Goal: Information Seeking & Learning: Learn about a topic

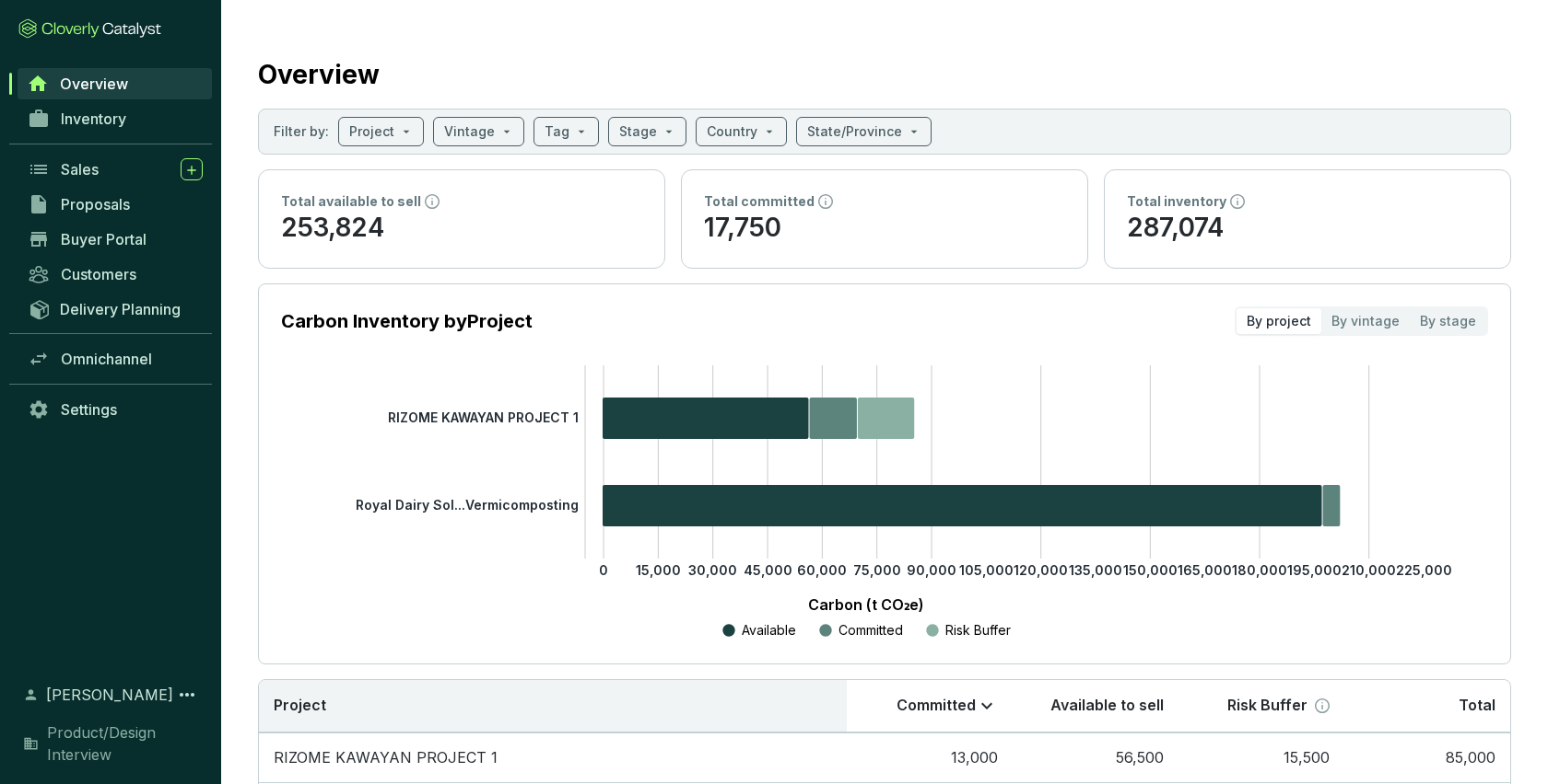
scroll to position [147, 0]
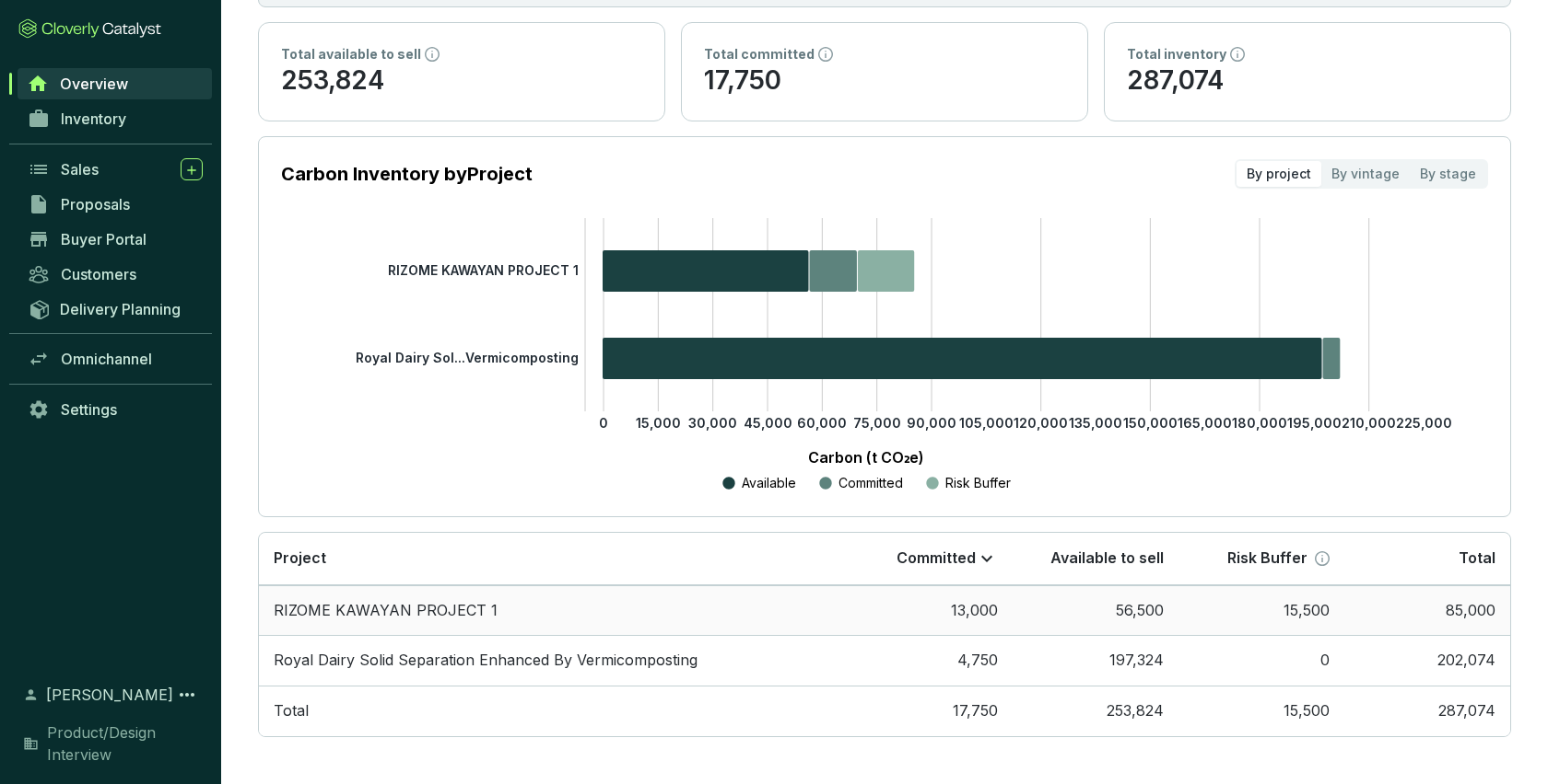
click at [394, 610] on td "RIZOME KAWAYAN PROJECT 1" at bounding box center [552, 610] width 588 height 50
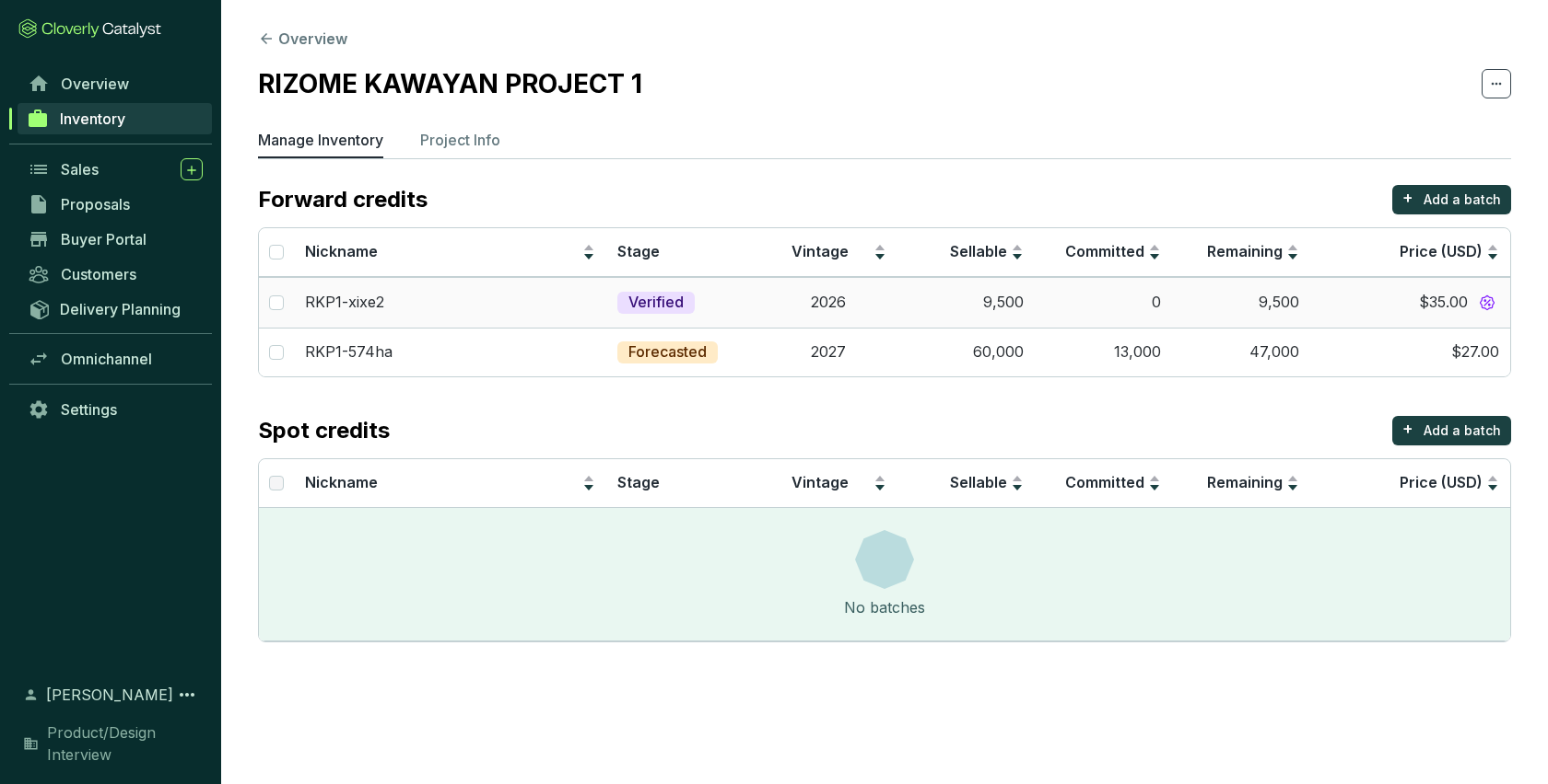
click at [357, 299] on p "RKP1-xixe2" at bounding box center [344, 302] width 79 height 20
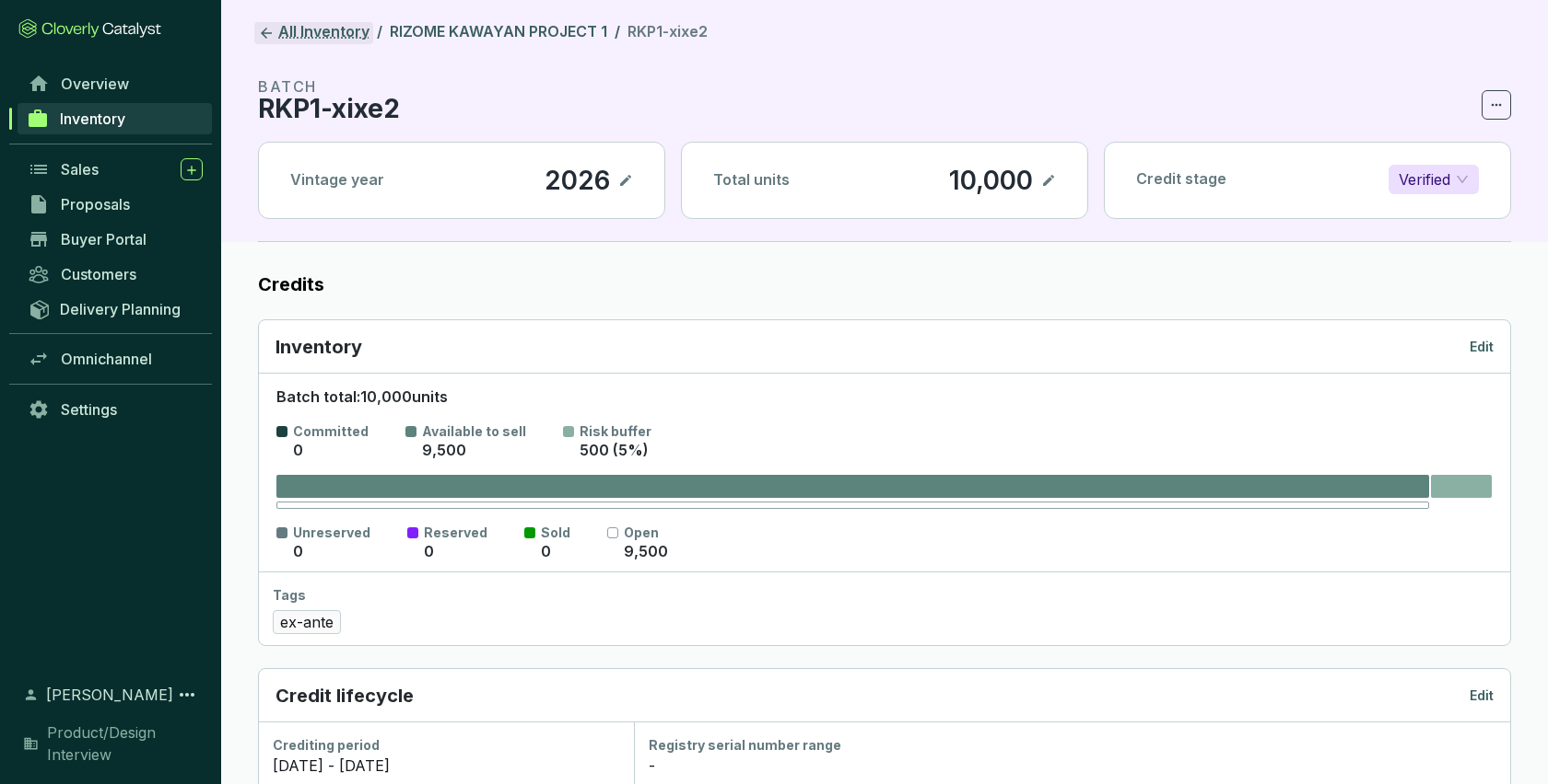
click at [281, 26] on link "All Inventory" at bounding box center [313, 32] width 119 height 22
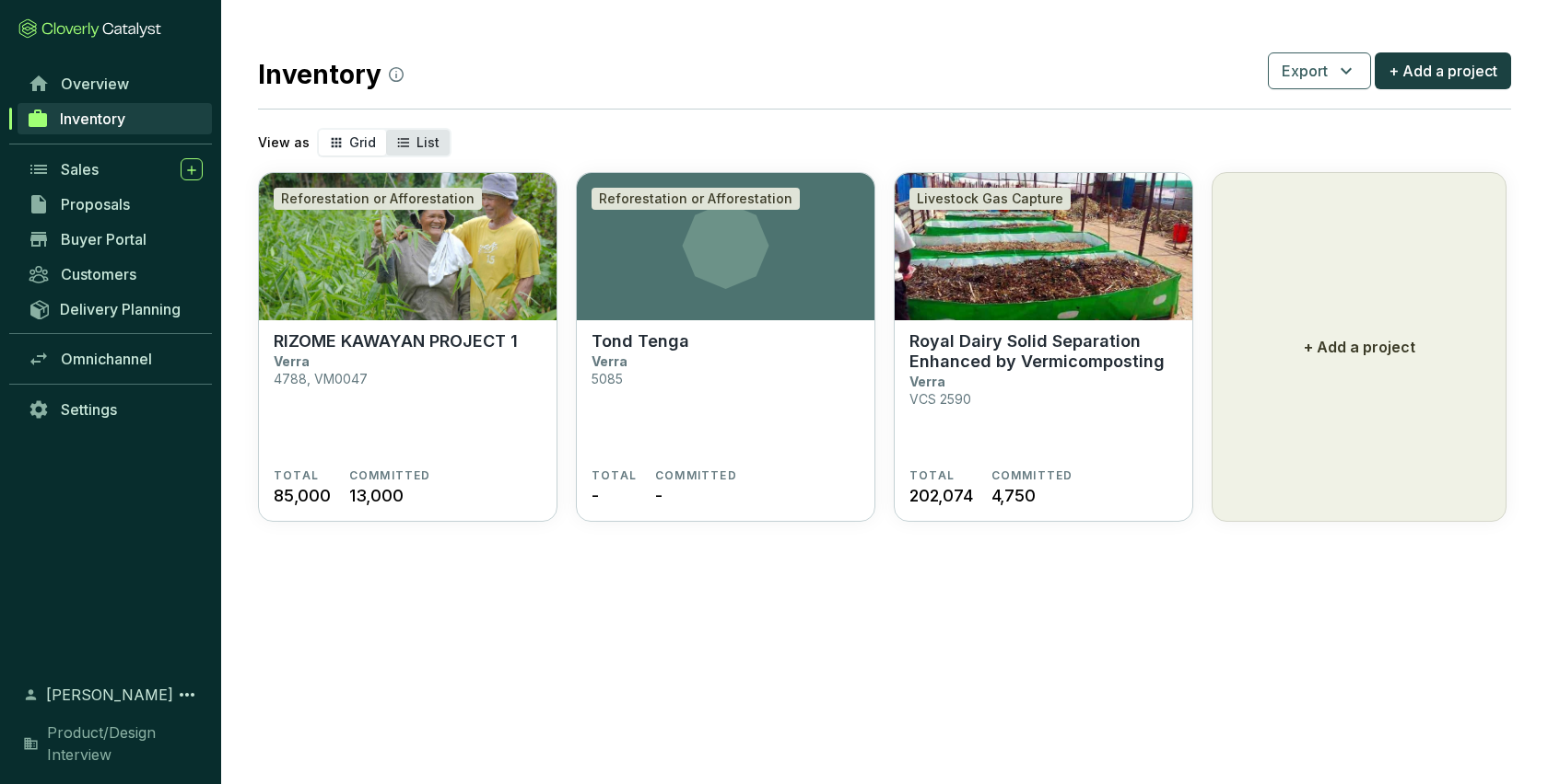
click at [416, 132] on div "List" at bounding box center [417, 143] width 64 height 26
click at [386, 130] on input "List" at bounding box center [386, 130] width 0 height 0
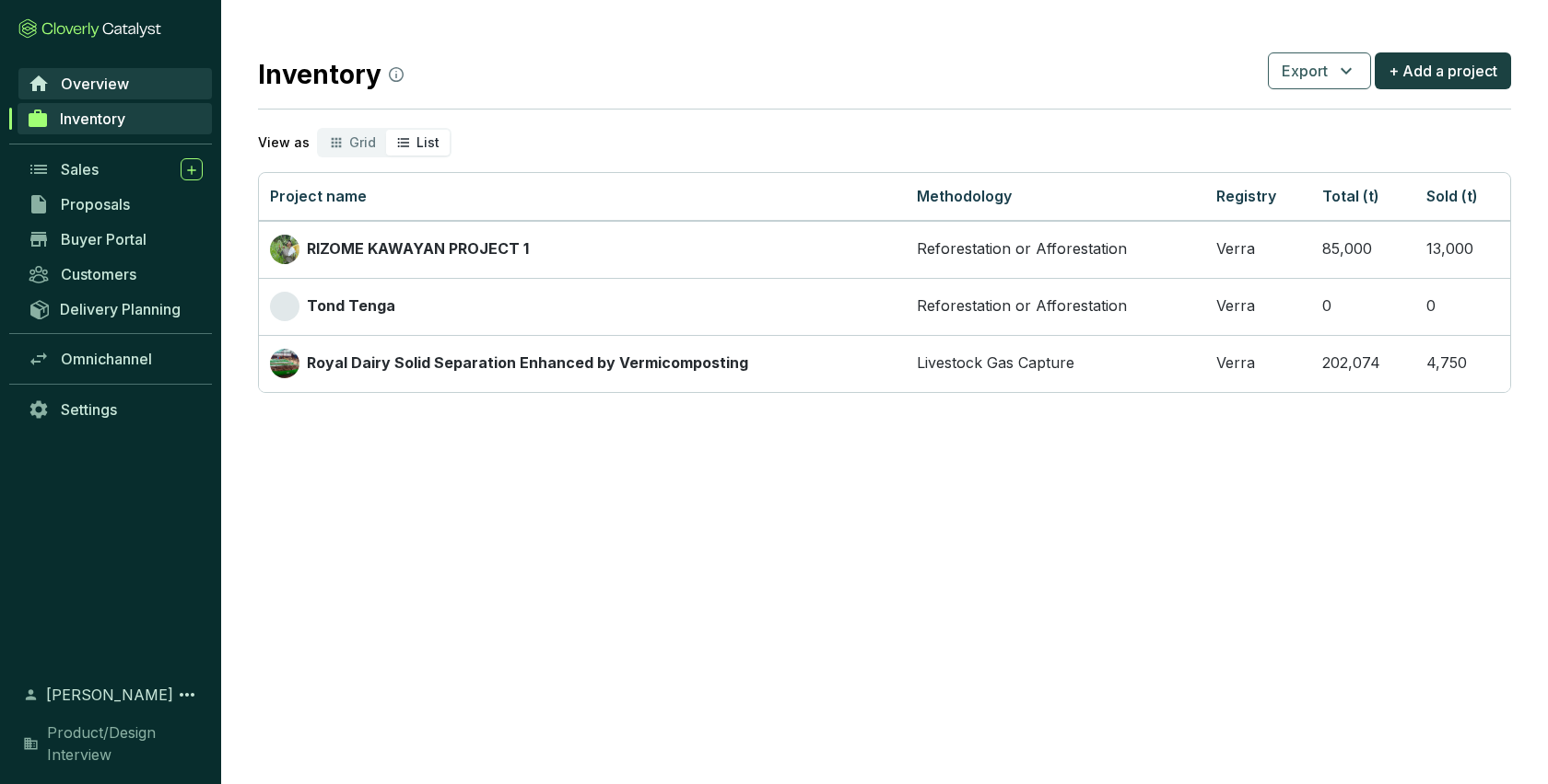
click at [72, 84] on span "Overview" at bounding box center [95, 83] width 68 height 18
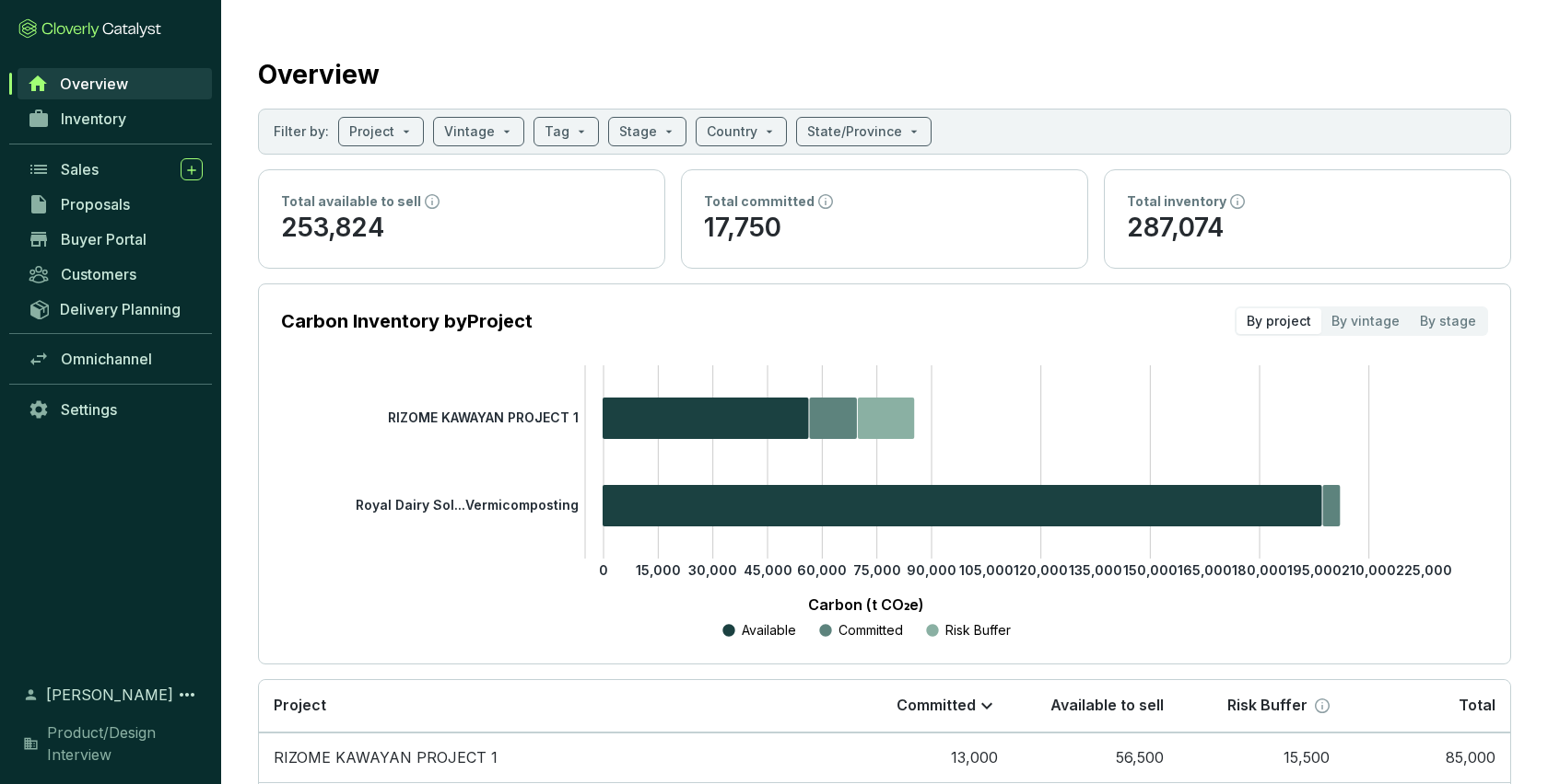
scroll to position [147, 0]
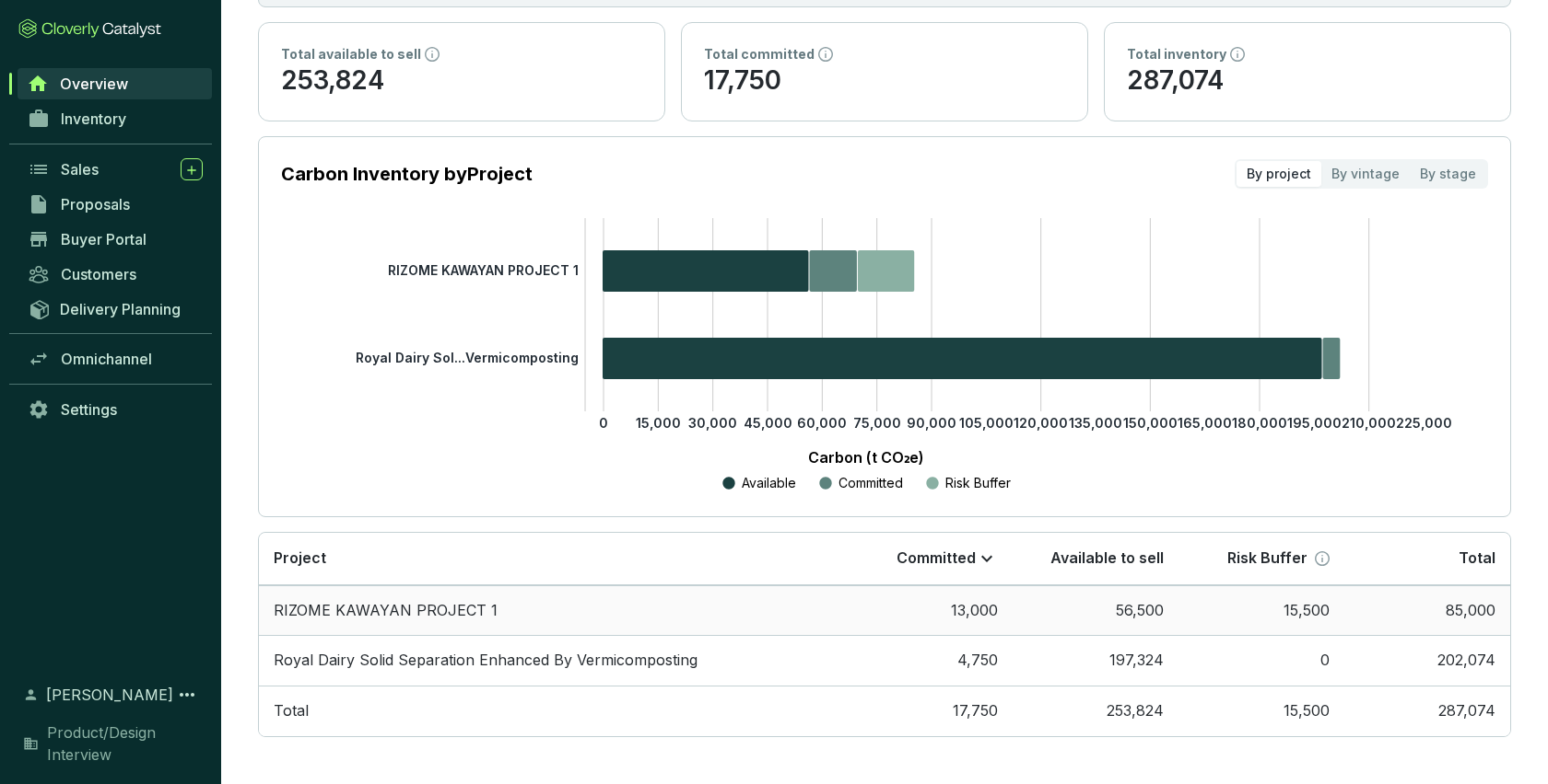
click at [997, 606] on td "13,000" at bounding box center [929, 610] width 165 height 50
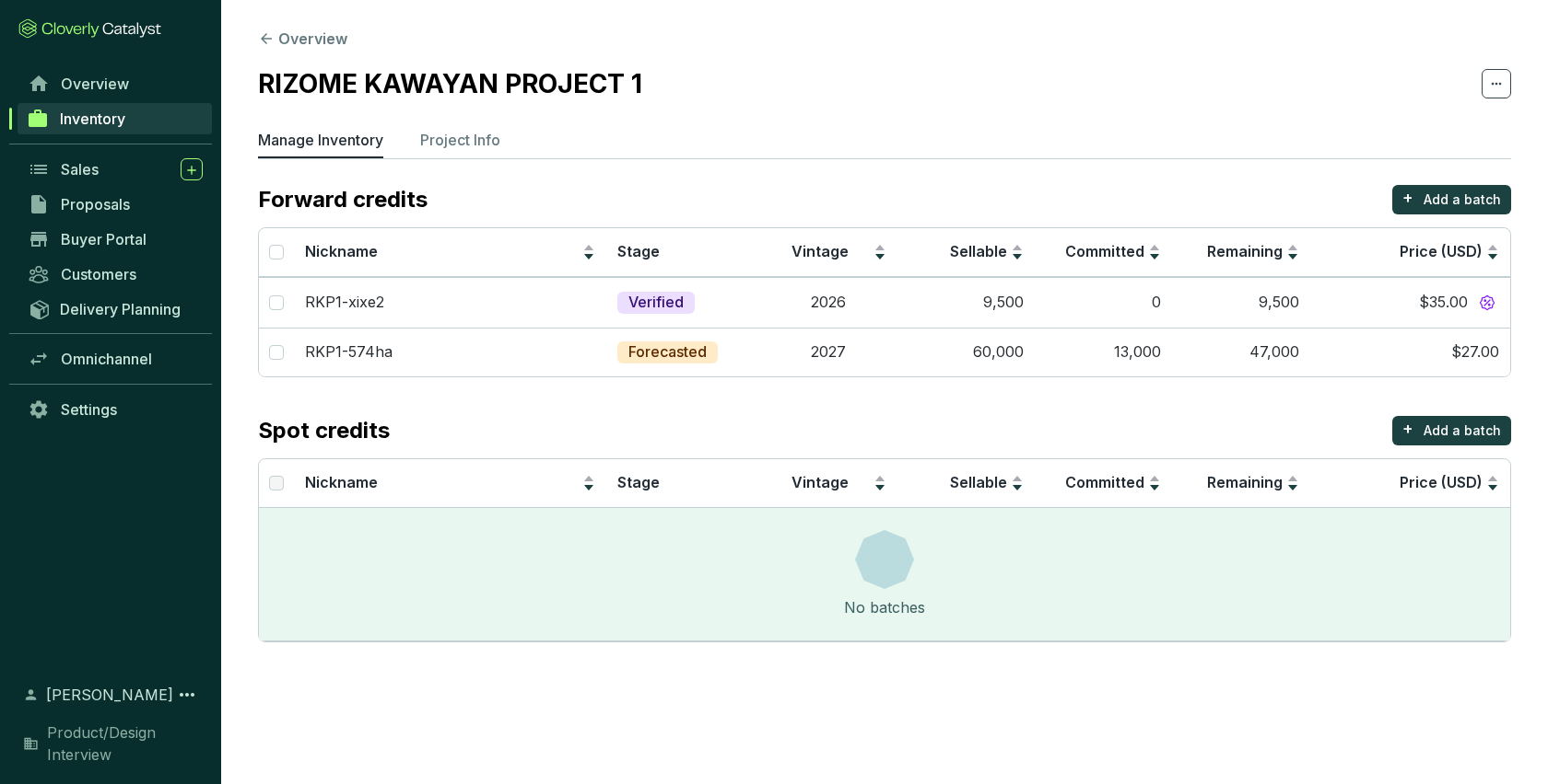
click at [895, 620] on div "No batches" at bounding box center [884, 575] width 1251 height 133
click at [364, 314] on td "RKP1-xixe2" at bounding box center [450, 302] width 313 height 50
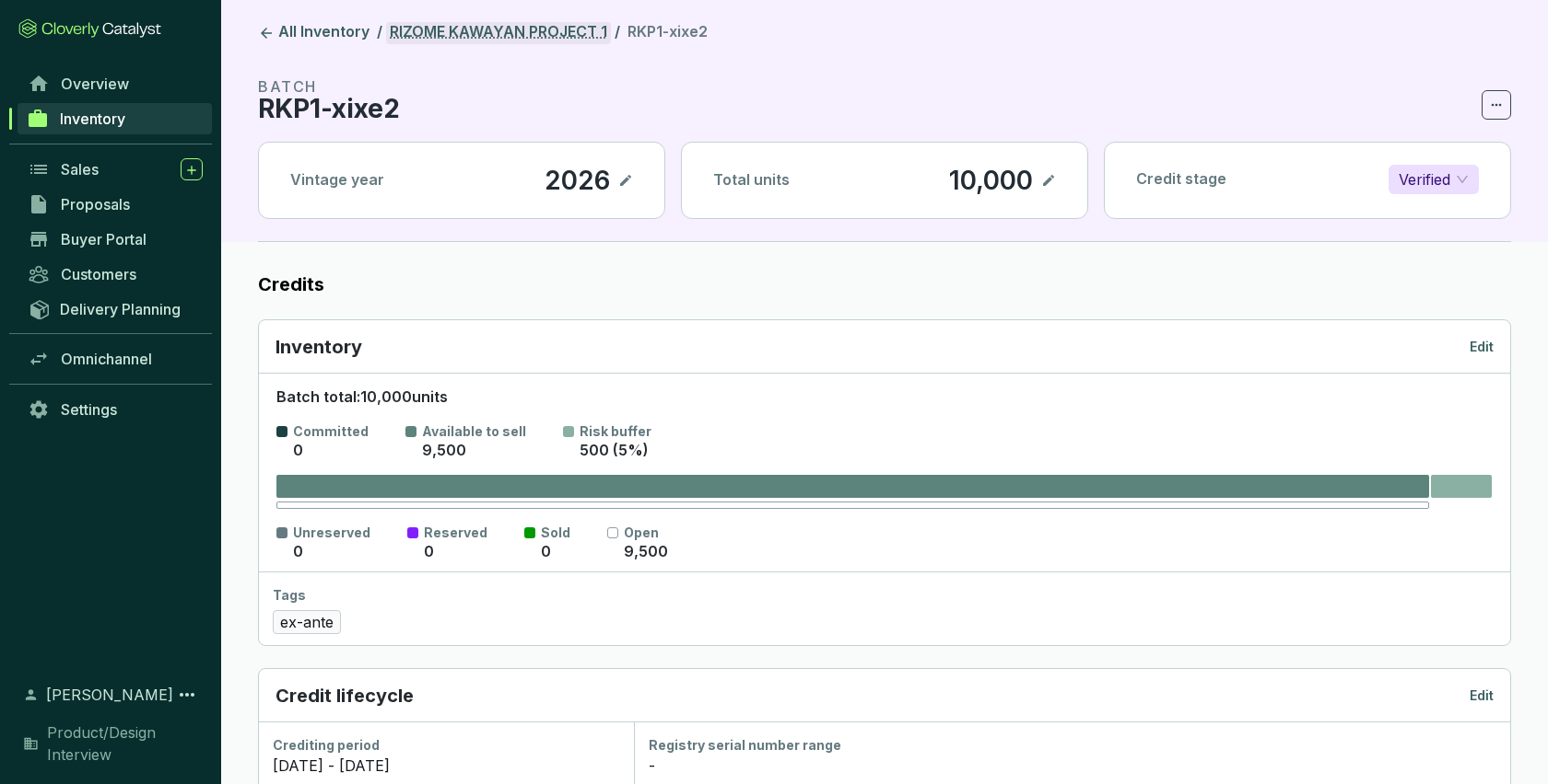
click at [501, 29] on link "RIZOME KAWAYAN PROJECT 1" at bounding box center [498, 32] width 224 height 22
